Goal: Navigation & Orientation: Understand site structure

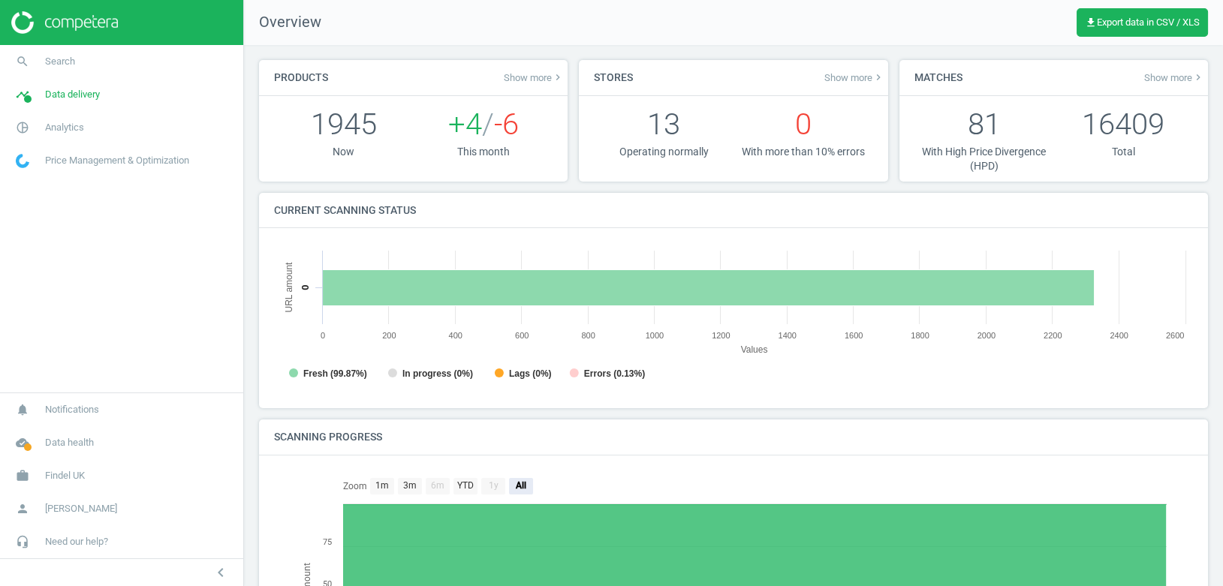
scroll to position [301, 920]
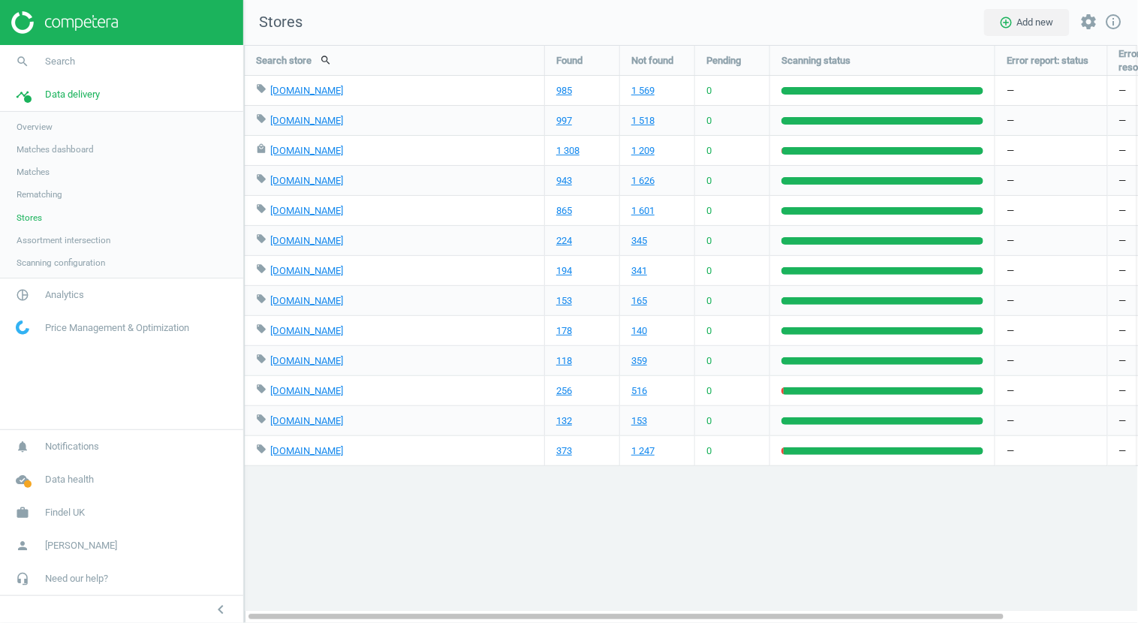
scroll to position [579, 895]
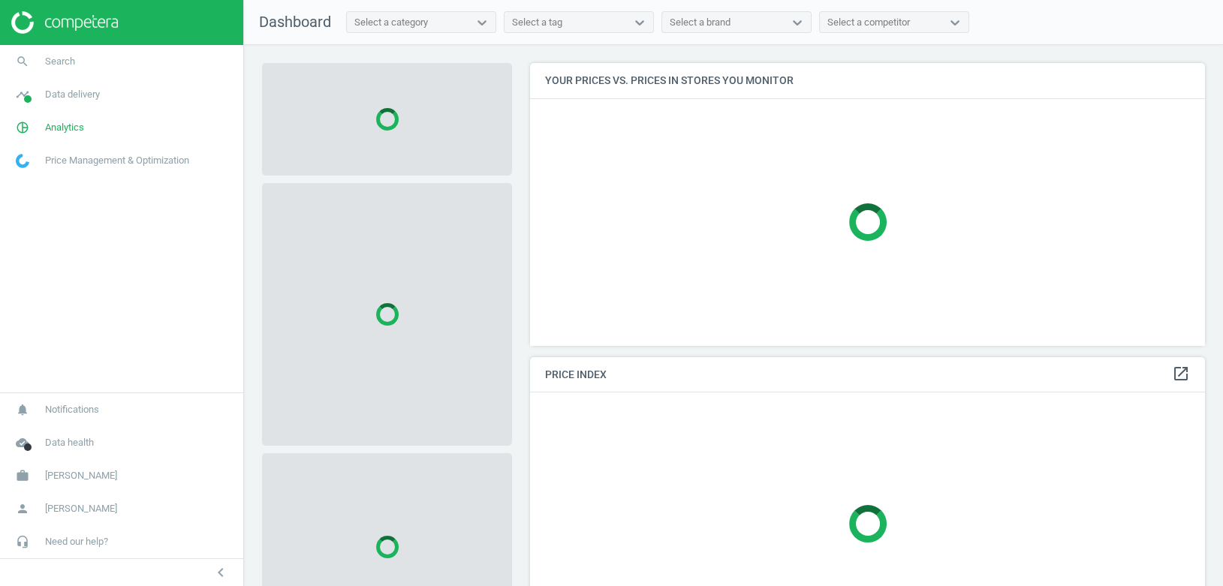
scroll to position [282, 676]
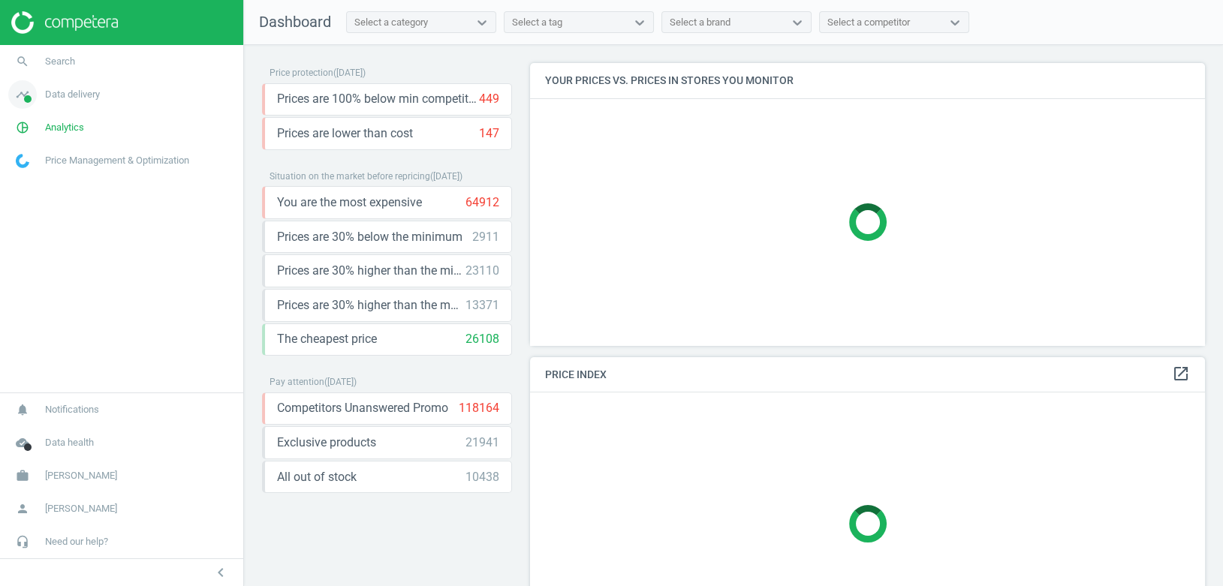
click at [79, 106] on link "timeline Data delivery" at bounding box center [121, 94] width 243 height 33
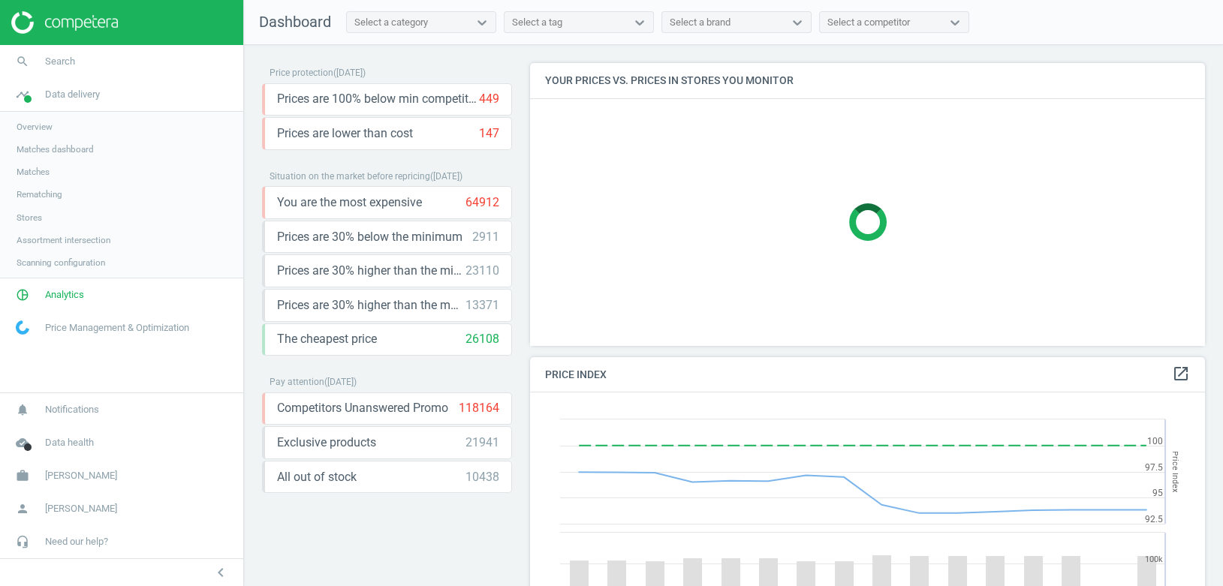
scroll to position [346, 676]
click at [47, 195] on span "Rematching" at bounding box center [40, 194] width 46 height 12
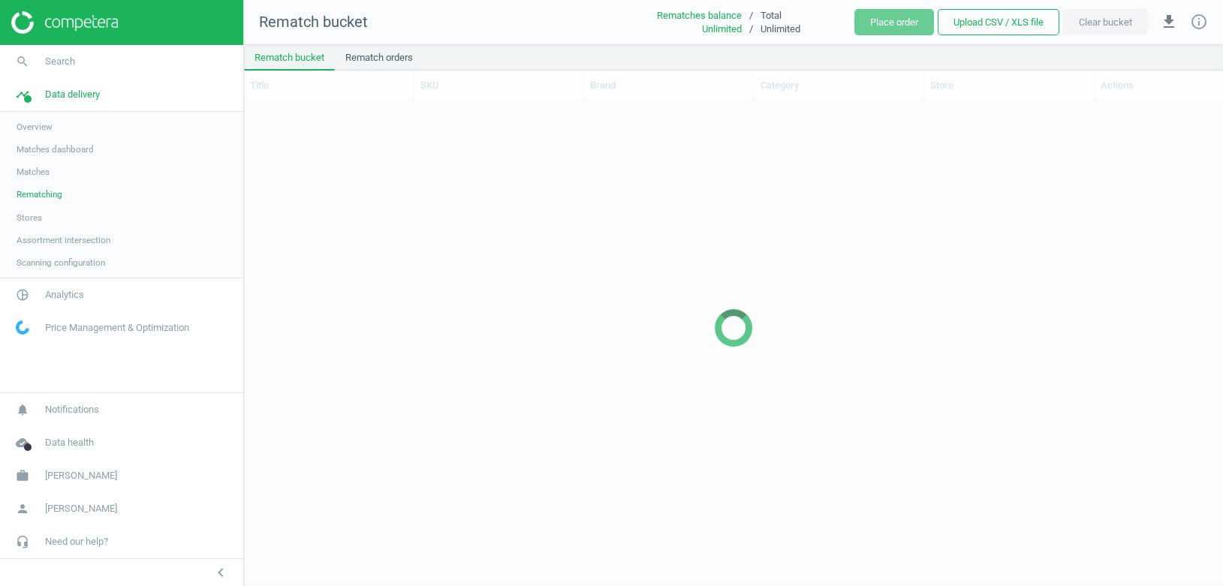
scroll to position [485, 978]
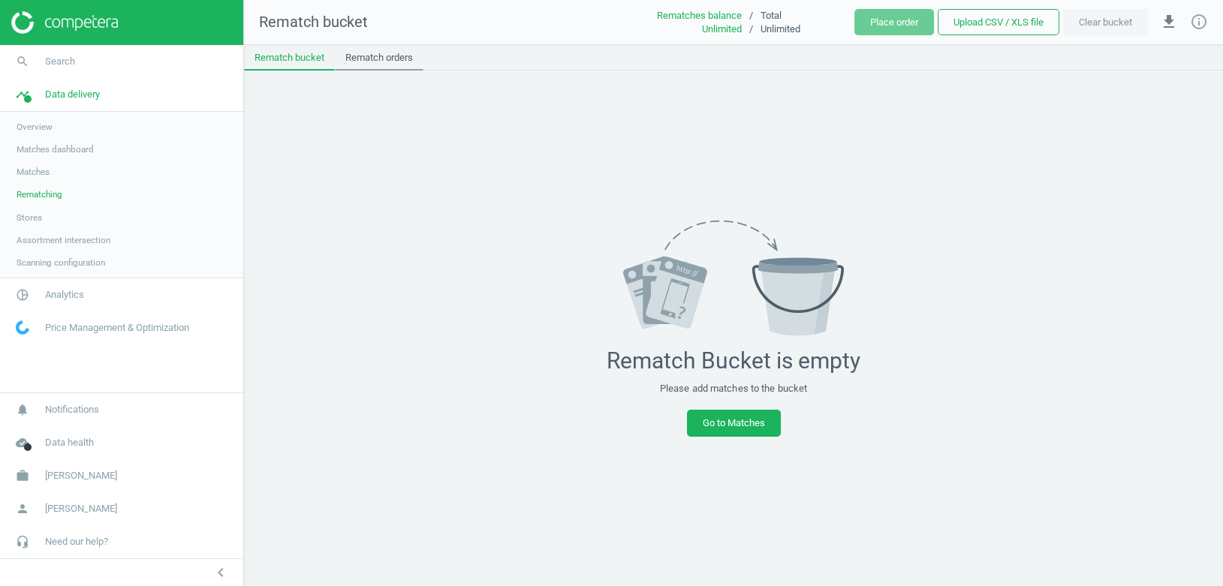
click at [377, 62] on link "Rematch orders" at bounding box center [379, 58] width 89 height 26
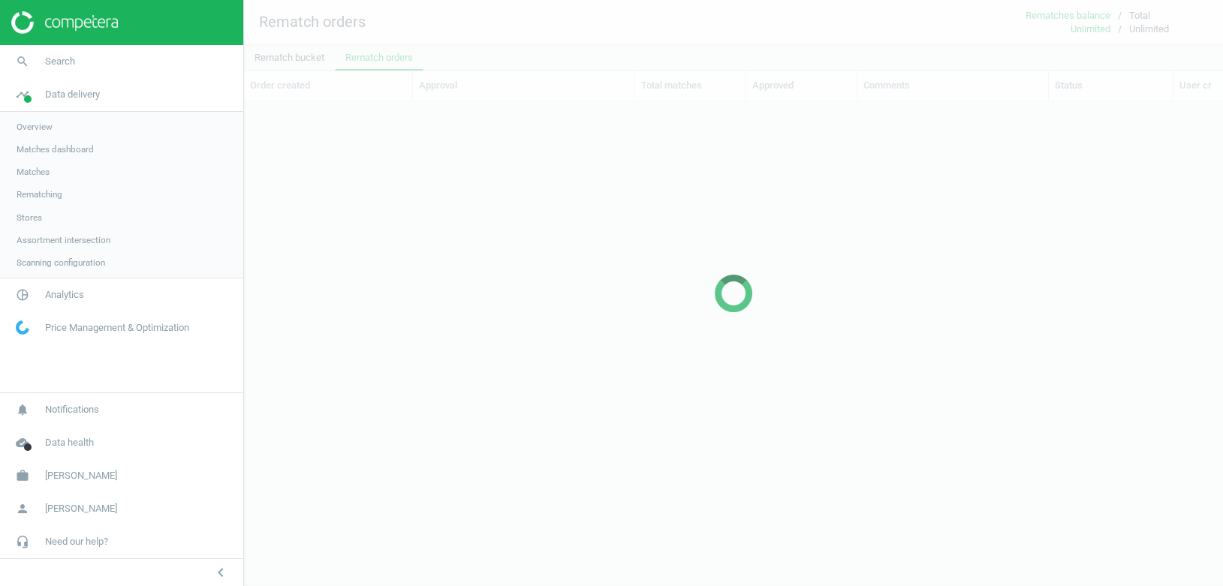
scroll to position [459, 978]
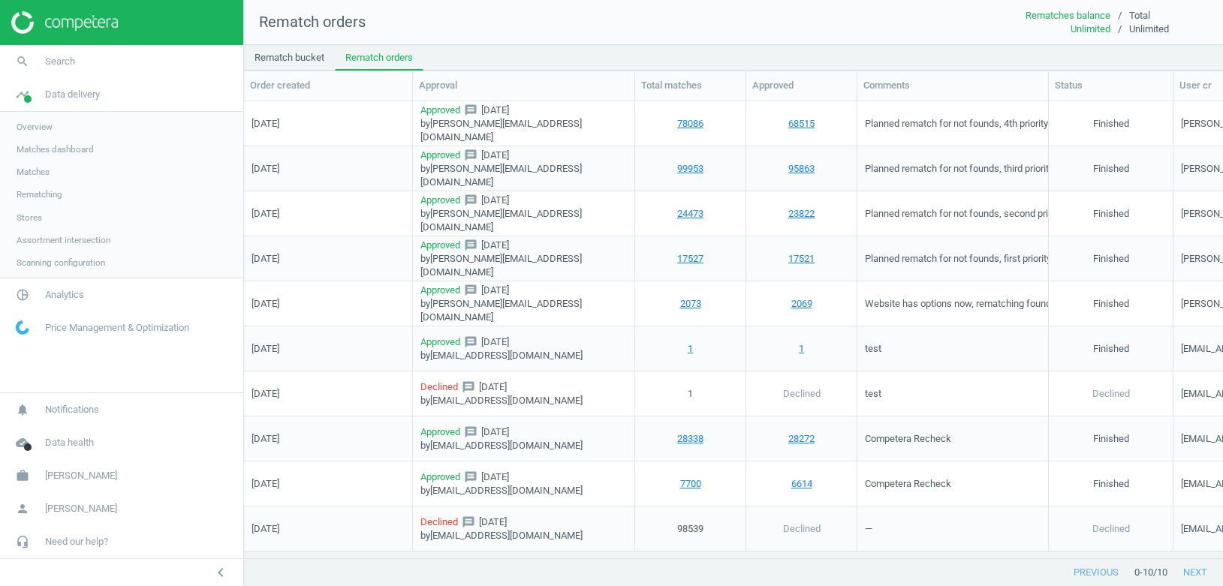
click at [79, 263] on span "Scanning configuration" at bounding box center [61, 263] width 89 height 12
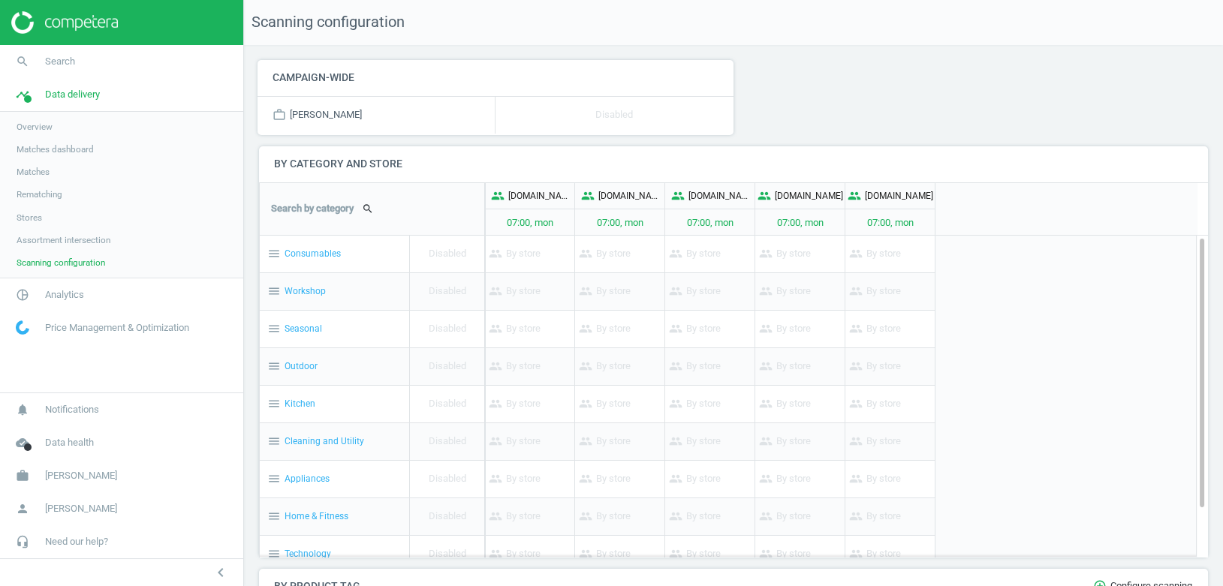
click at [97, 241] on span "Assortment intersection" at bounding box center [64, 240] width 94 height 12
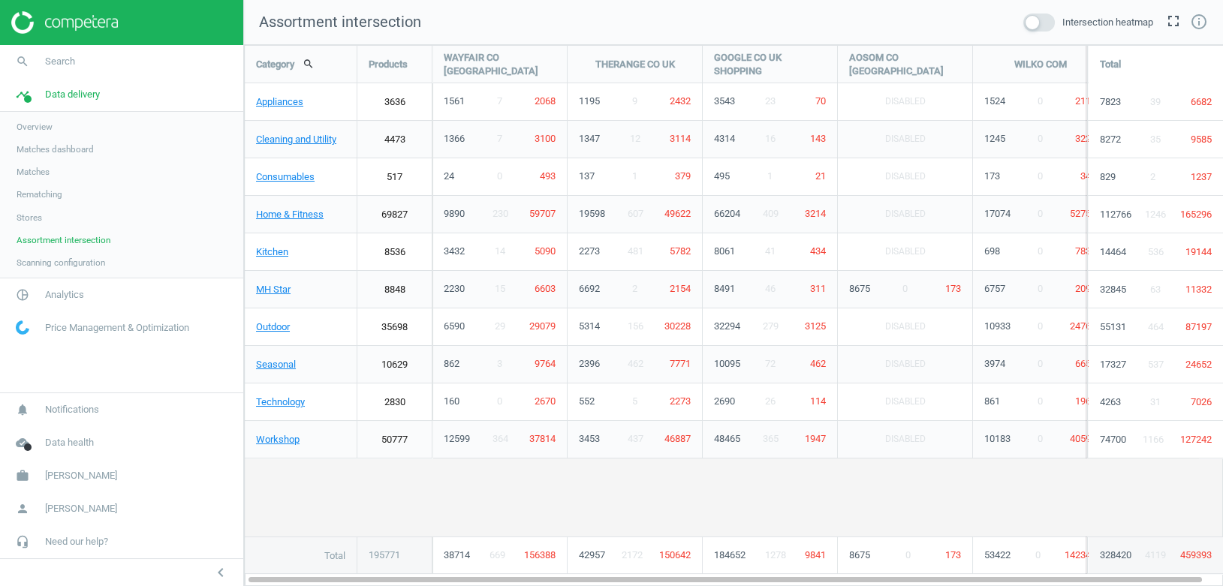
scroll to position [542, 980]
click at [38, 226] on link "Stores" at bounding box center [121, 218] width 243 height 23
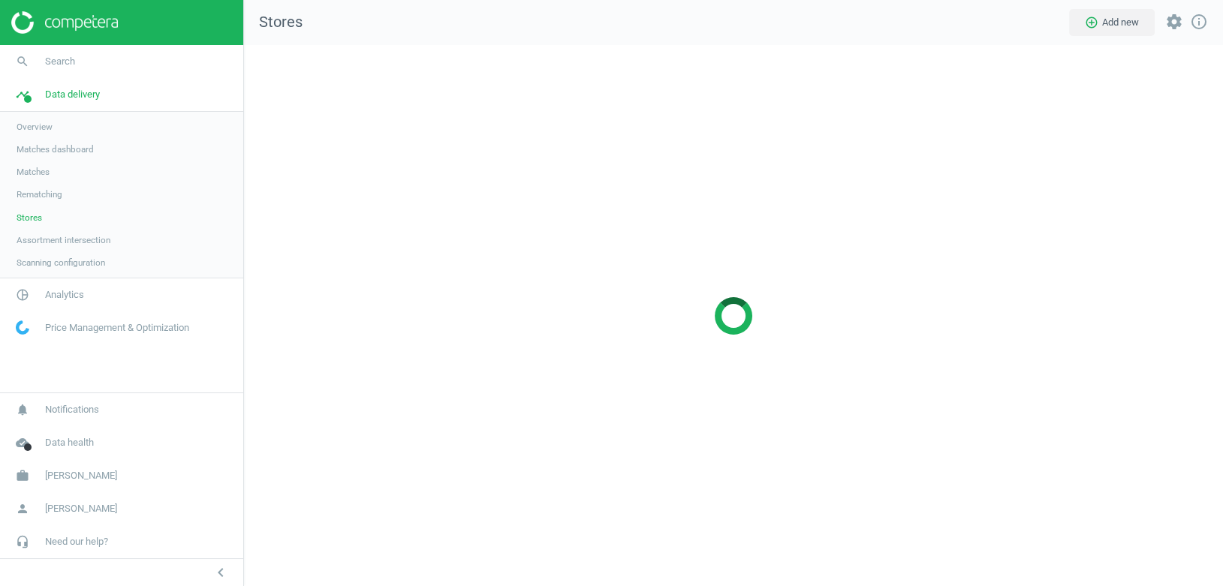
scroll to position [542, 980]
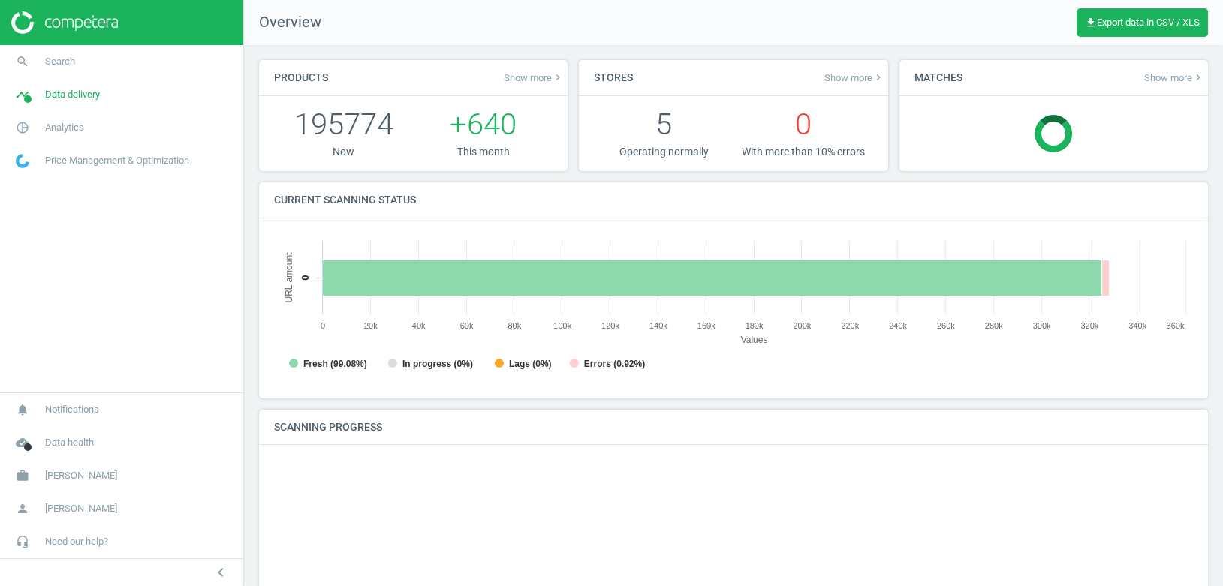
scroll to position [301, 920]
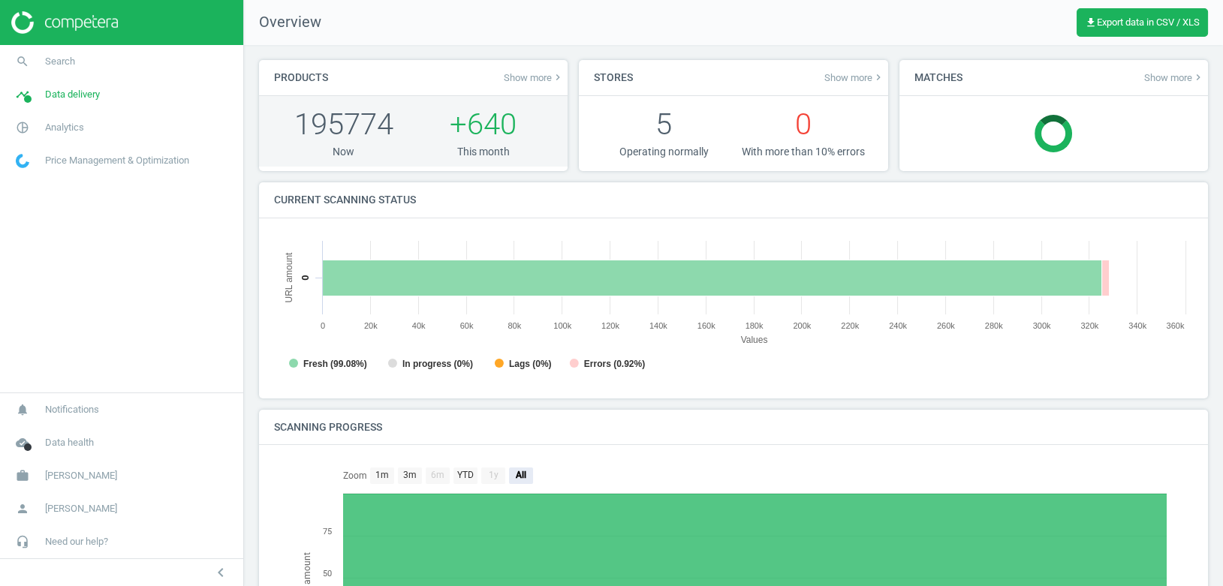
click at [496, 124] on span "+640" at bounding box center [483, 124] width 67 height 35
